Goal: Book appointment/travel/reservation

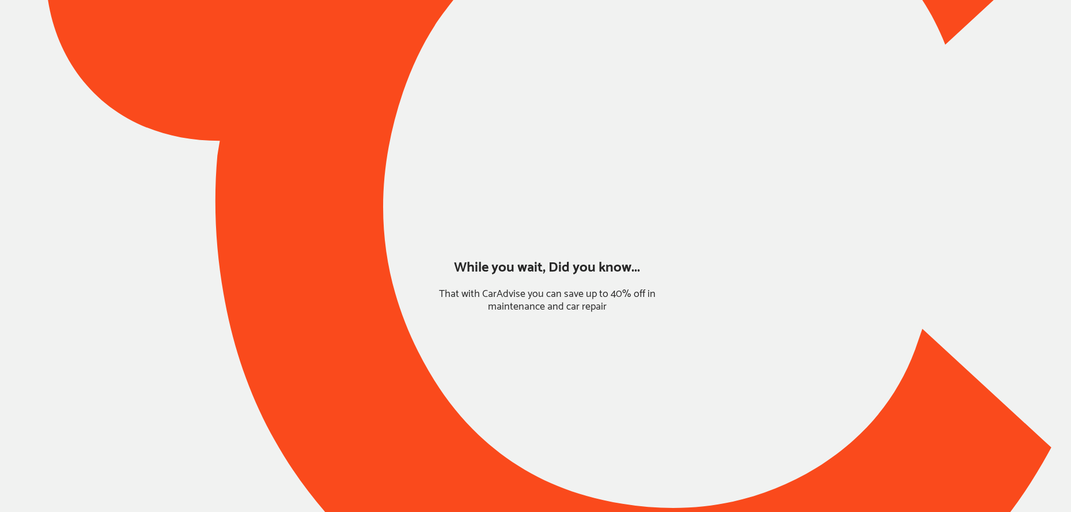
type input "*****"
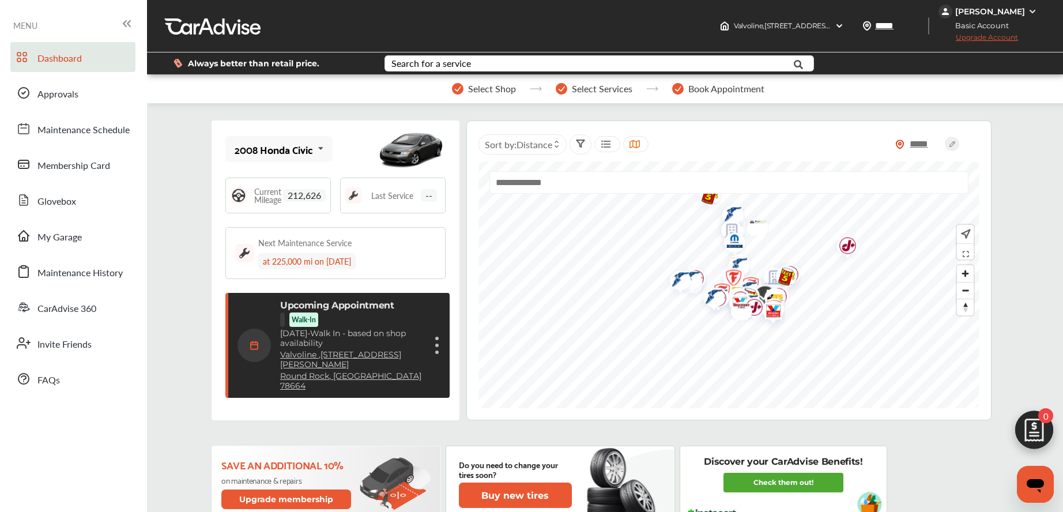
click at [437, 350] on figure at bounding box center [436, 351] width 3 height 3
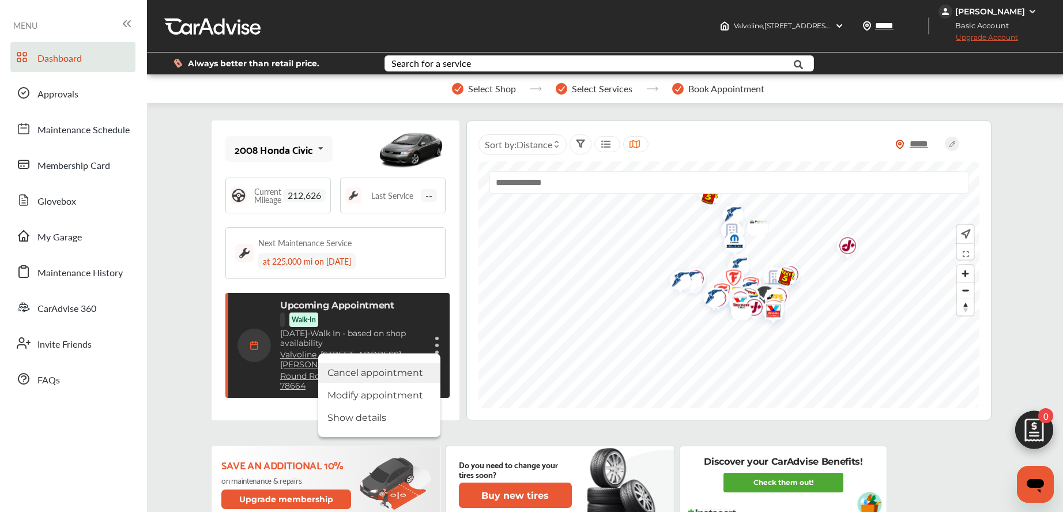
click at [405, 362] on li "Cancel appointment" at bounding box center [379, 372] width 122 height 20
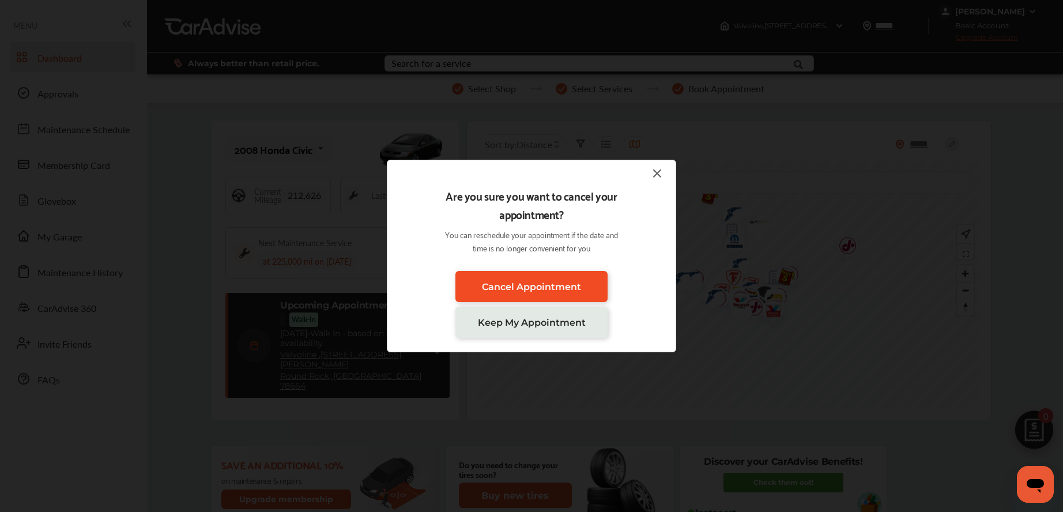
click at [510, 281] on span "Cancel Appointment" at bounding box center [531, 286] width 99 height 11
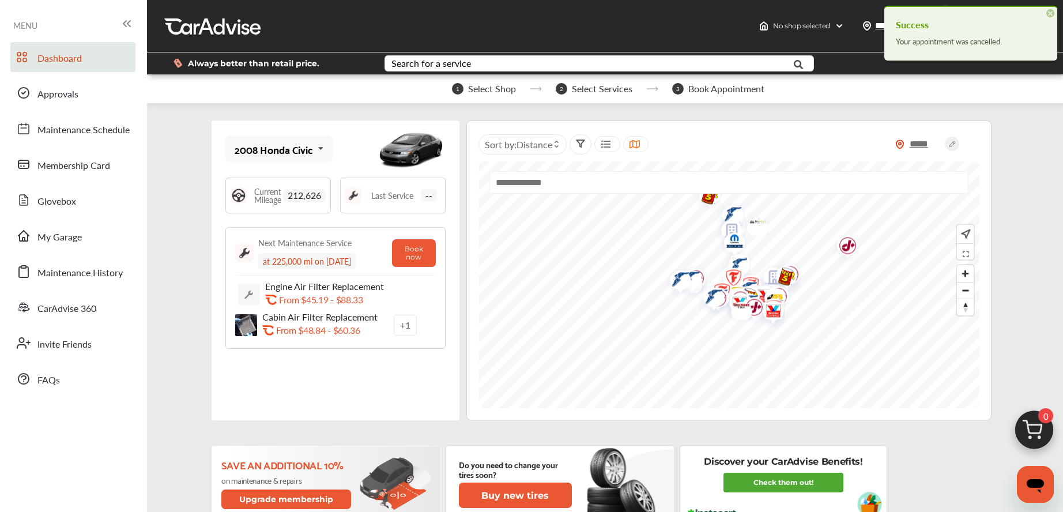
drag, startPoint x: 1051, startPoint y: 10, endPoint x: 888, endPoint y: 111, distance: 191.5
click at [1051, 10] on span "×" at bounding box center [1050, 13] width 8 height 8
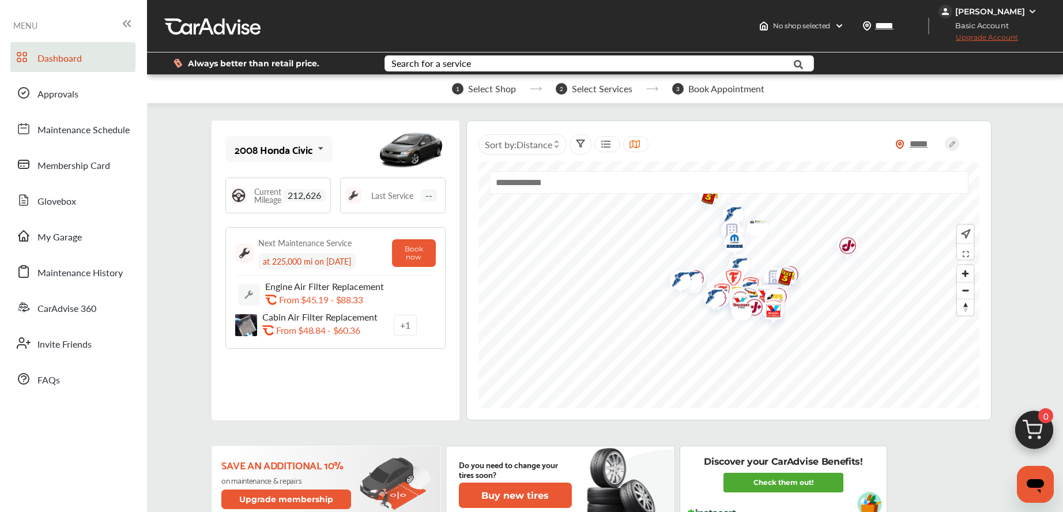
click at [1043, 414] on span "0" at bounding box center [1045, 415] width 15 height 15
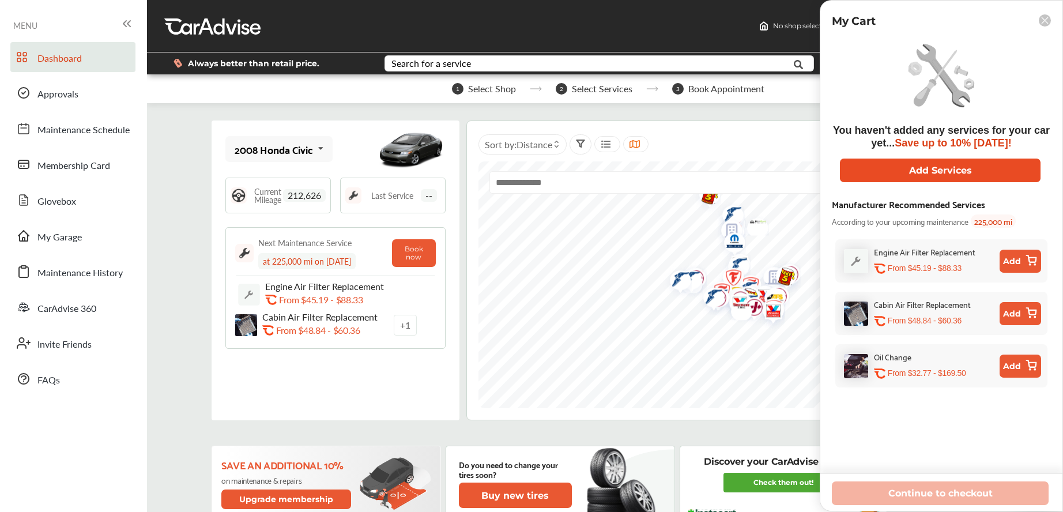
click at [933, 180] on button "Add Services" at bounding box center [940, 170] width 201 height 24
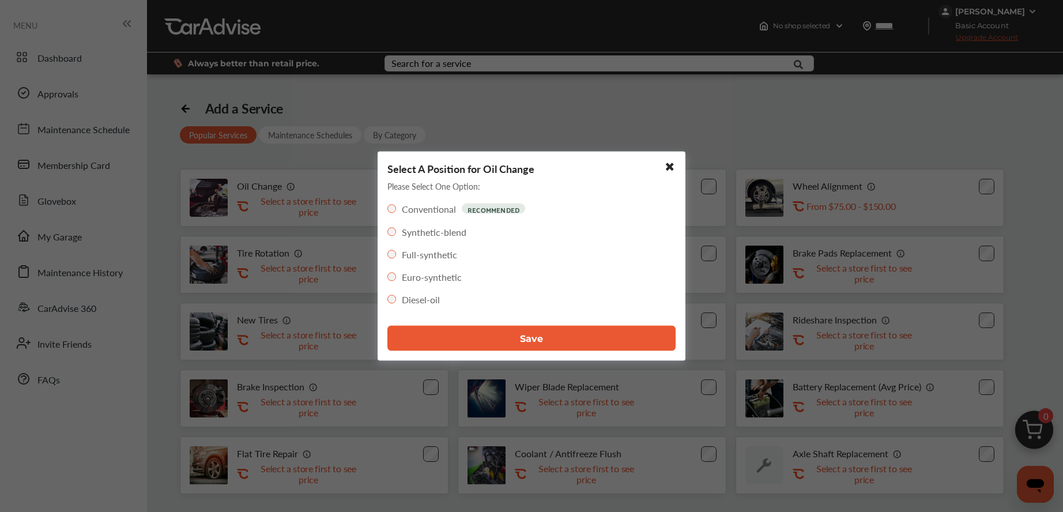
click at [394, 259] on div "Full-synthetic" at bounding box center [422, 254] width 70 height 13
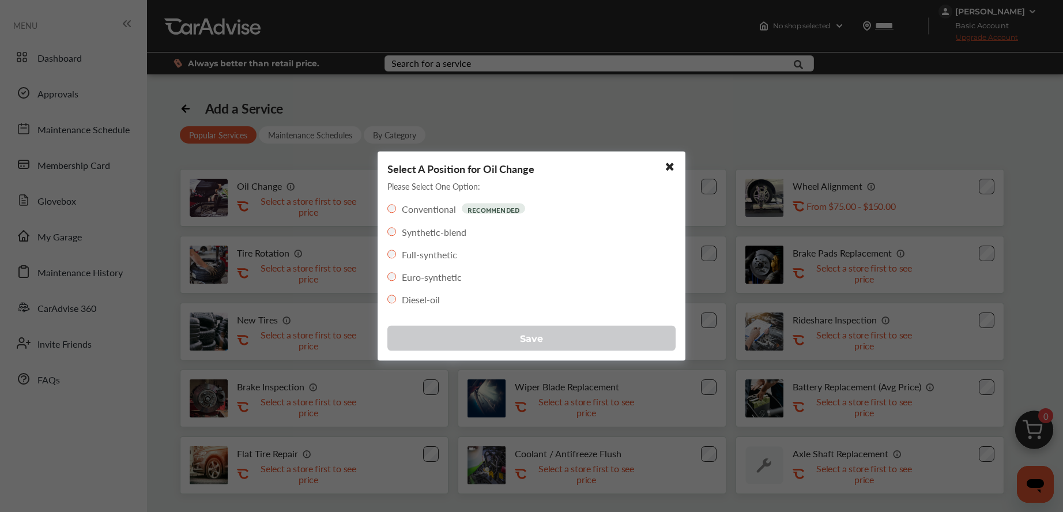
click at [433, 333] on button "Save" at bounding box center [531, 338] width 288 height 25
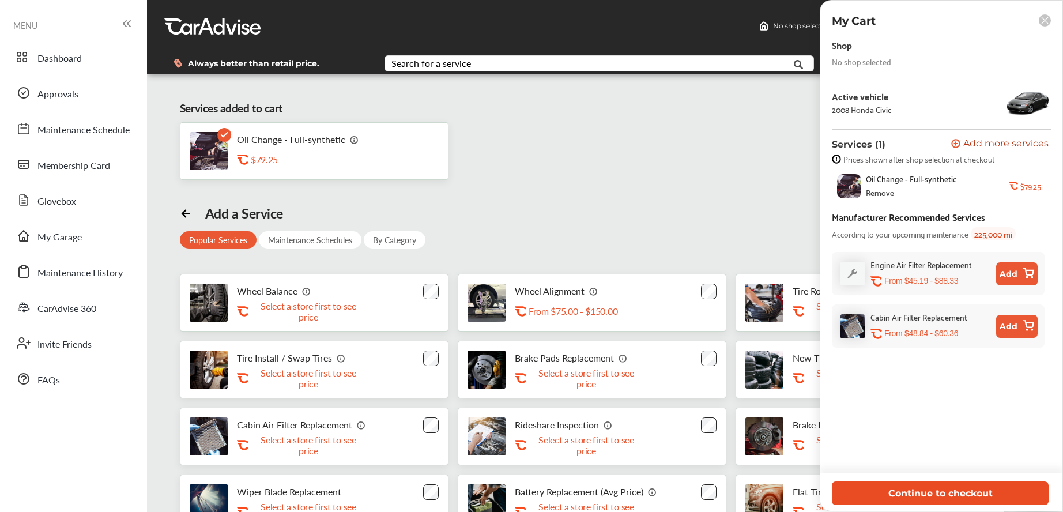
click at [908, 495] on button "Continue to checkout" at bounding box center [940, 493] width 217 height 24
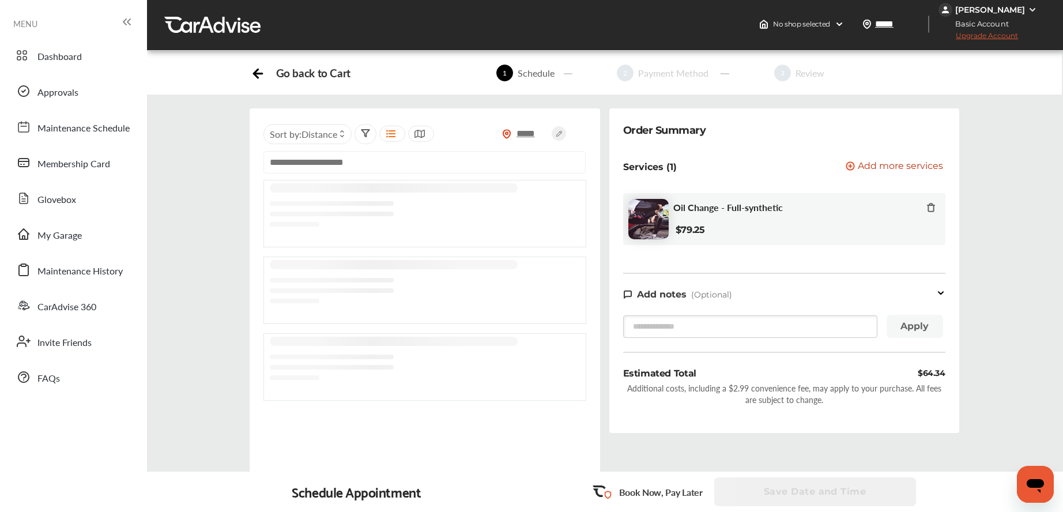
scroll to position [2, 0]
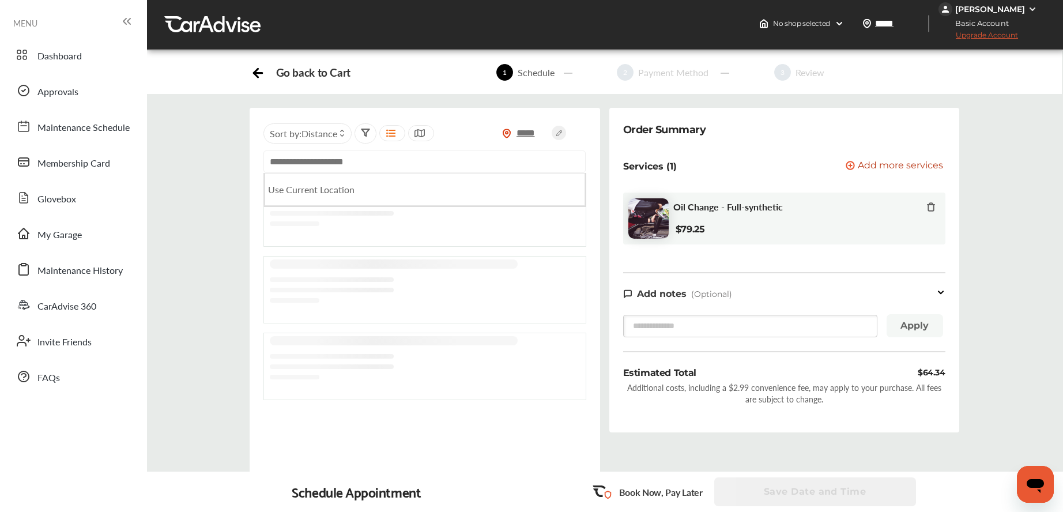
paste input "**********"
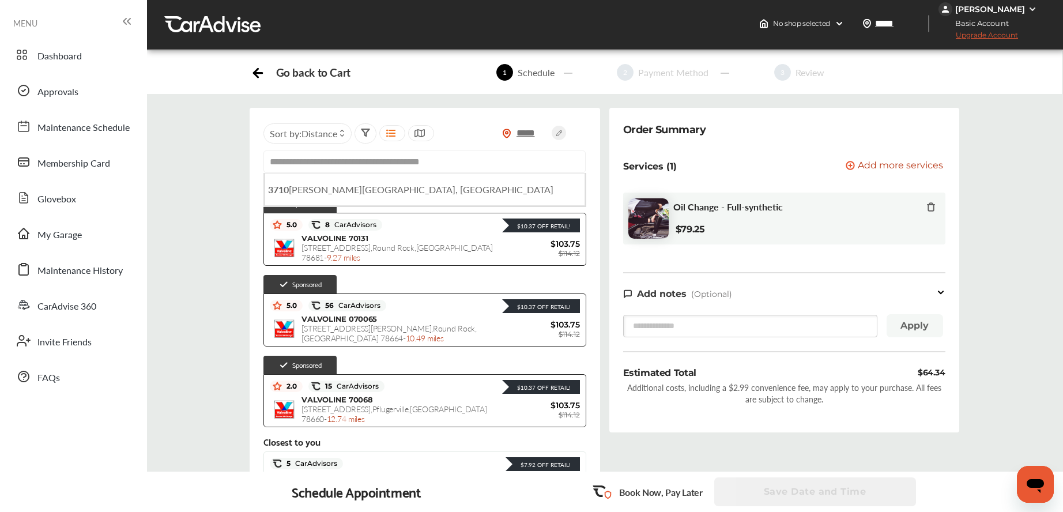
type input "**********"
click at [35, 243] on link "My Garage" at bounding box center [72, 233] width 125 height 30
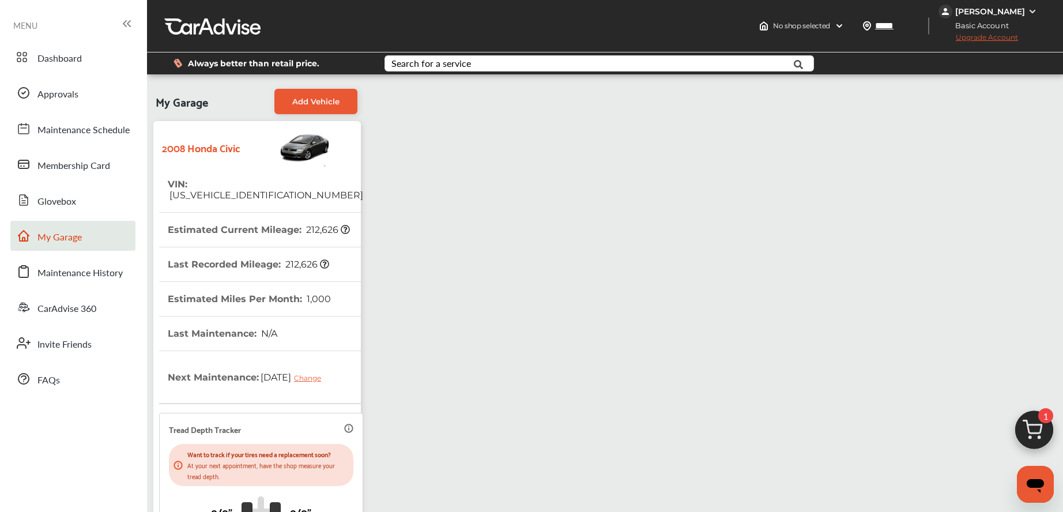
click at [1041, 421] on span "1" at bounding box center [1045, 415] width 15 height 15
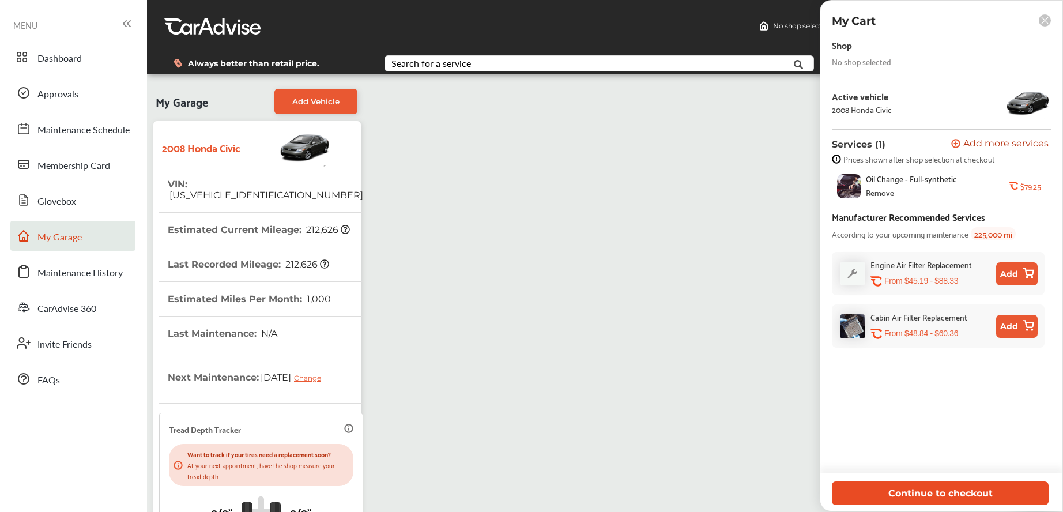
click at [890, 491] on button "Continue to checkout" at bounding box center [940, 493] width 217 height 24
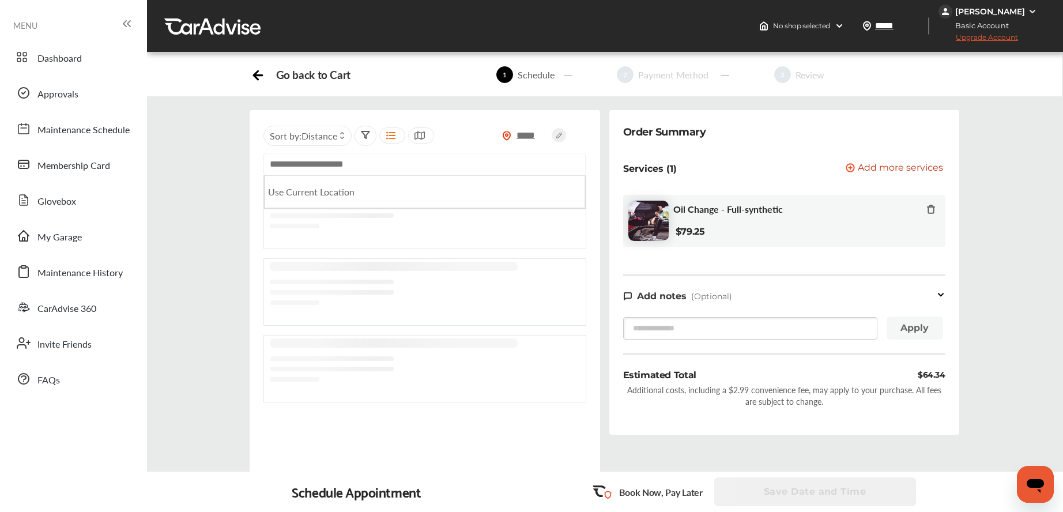
paste input "**********"
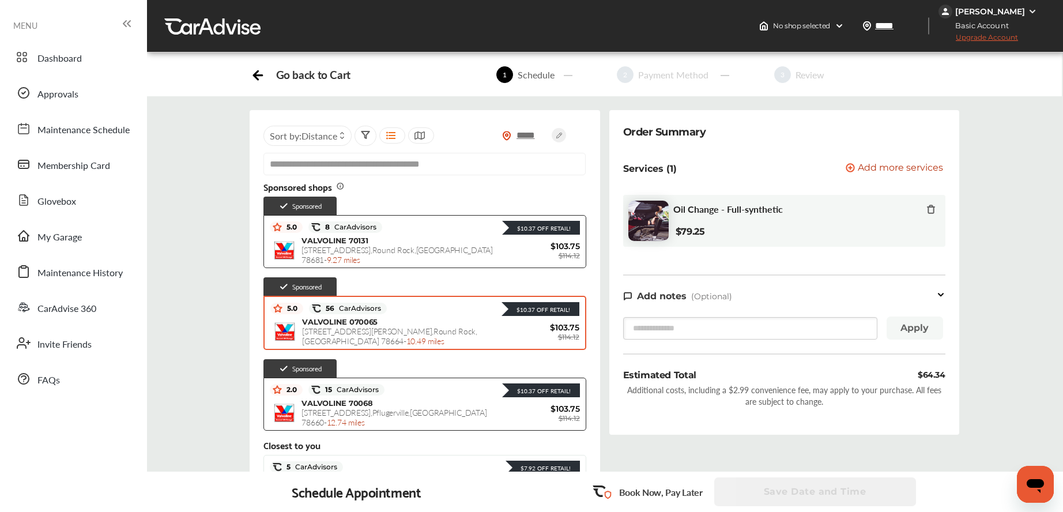
type input "**********"
click at [437, 318] on div "VALVOLINE 070065 [STREET_ADDRESS][PERSON_NAME] - 10.49 miles" at bounding box center [405, 331] width 207 height 29
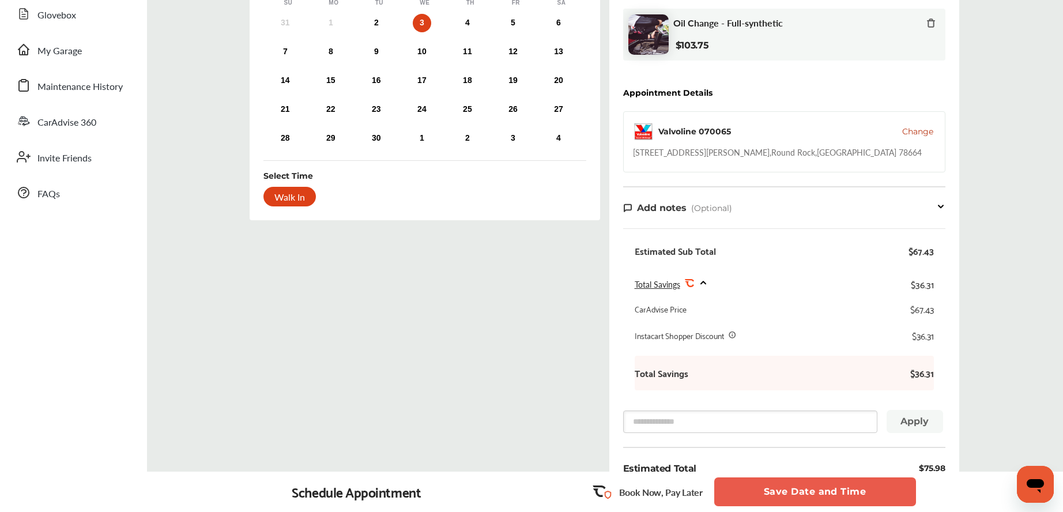
scroll to position [86, 0]
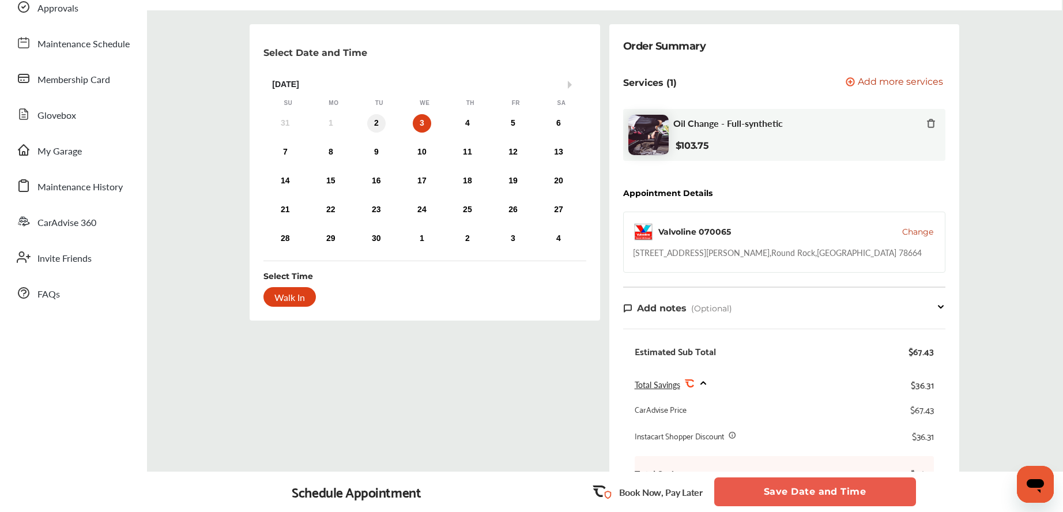
click at [377, 120] on div "2" at bounding box center [376, 123] width 18 height 18
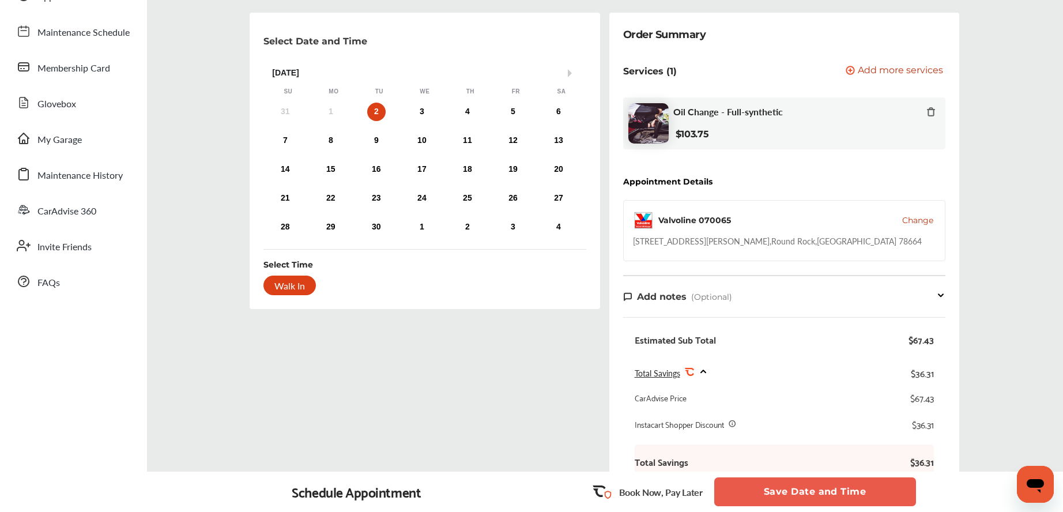
scroll to position [346, 0]
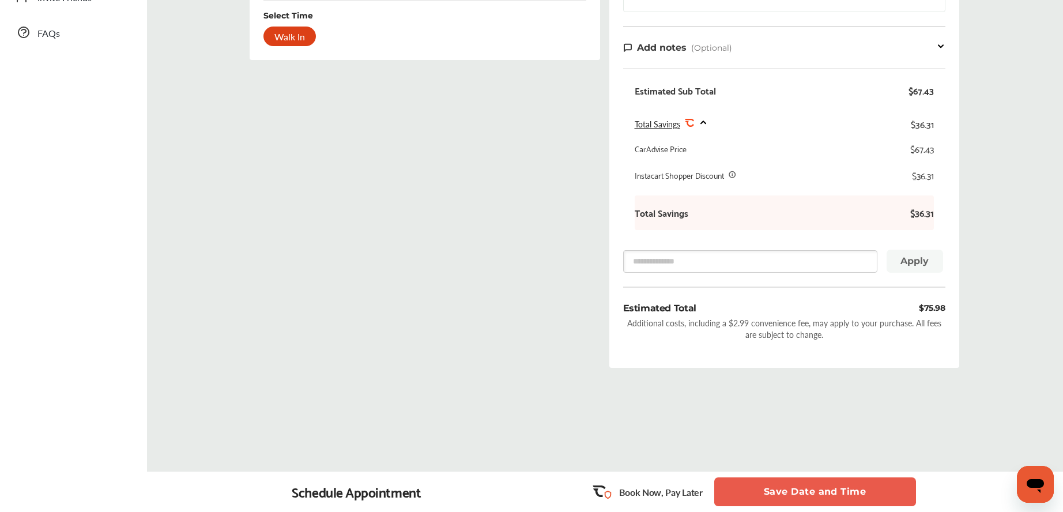
click at [798, 490] on button "Save Date and Time" at bounding box center [815, 491] width 202 height 29
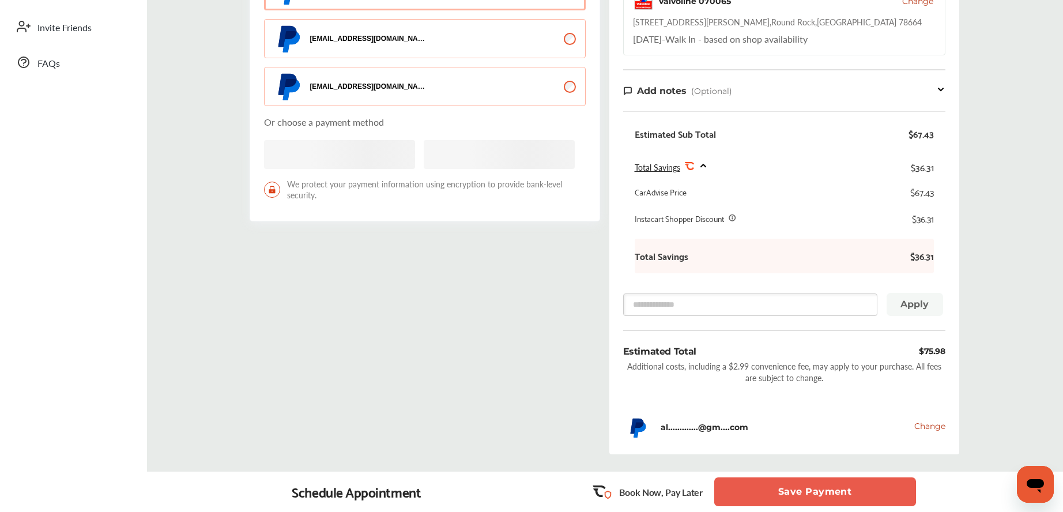
scroll to position [330, 0]
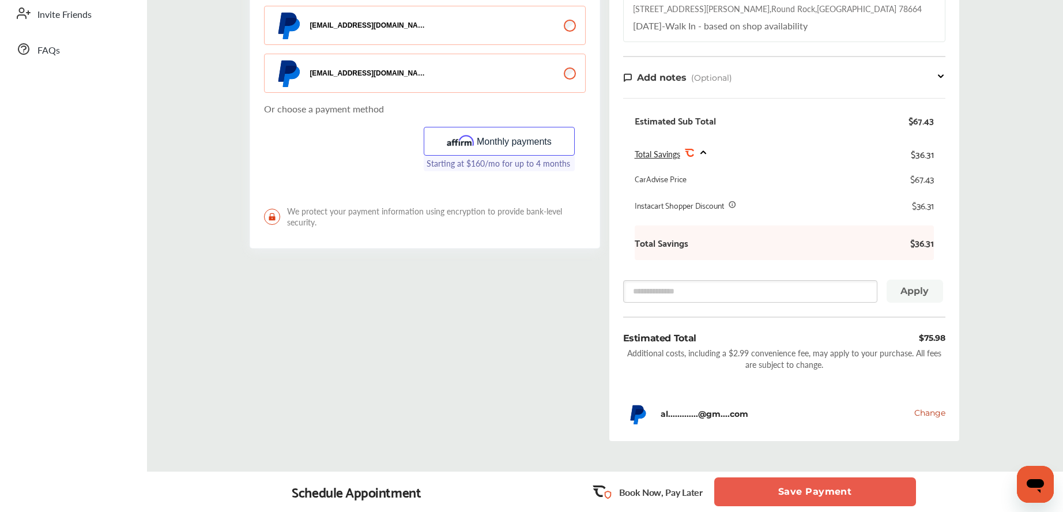
click at [818, 491] on button "Save Payment" at bounding box center [815, 491] width 202 height 29
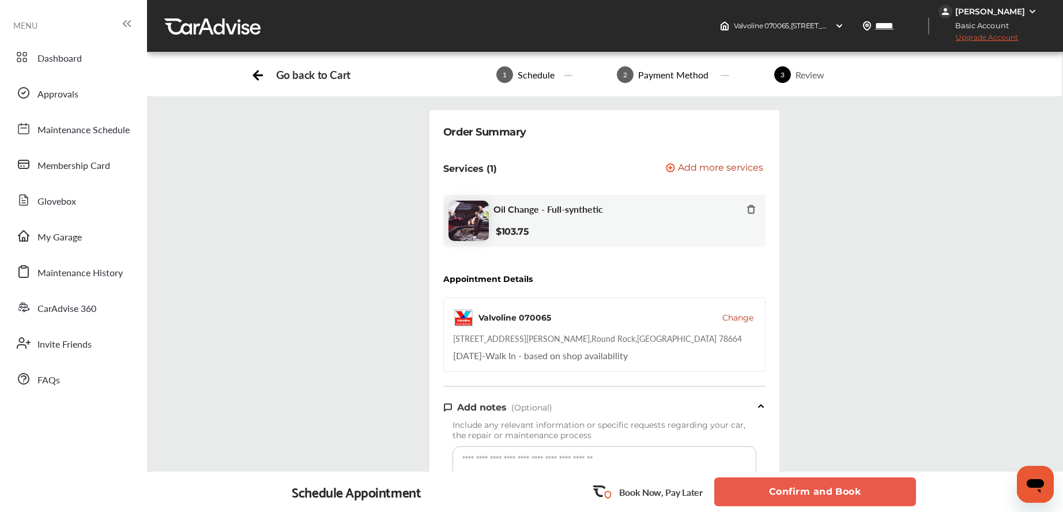
click at [799, 489] on button "Confirm and Book" at bounding box center [815, 491] width 202 height 29
